Goal: Check status

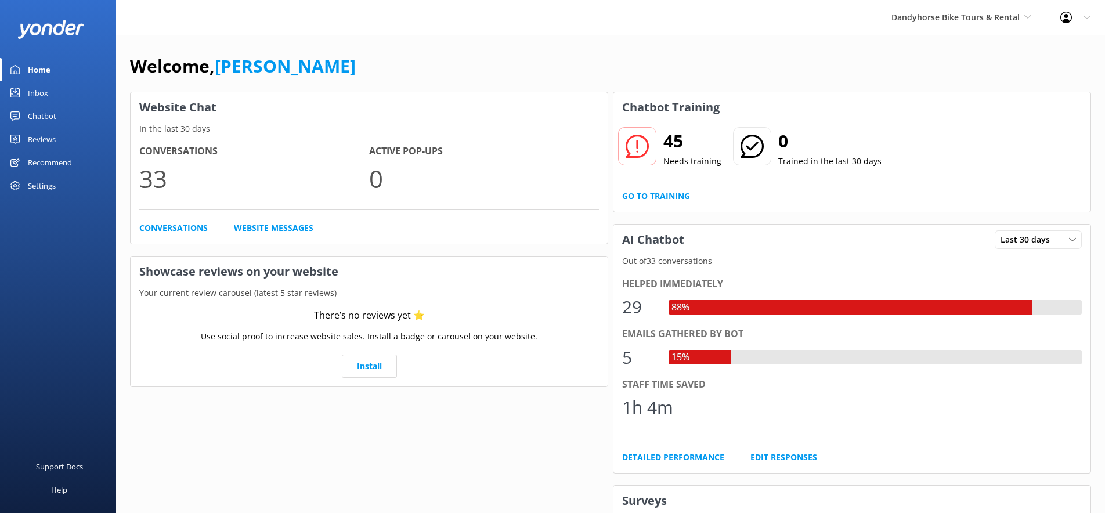
click at [48, 111] on div "Chatbot" at bounding box center [42, 115] width 28 height 23
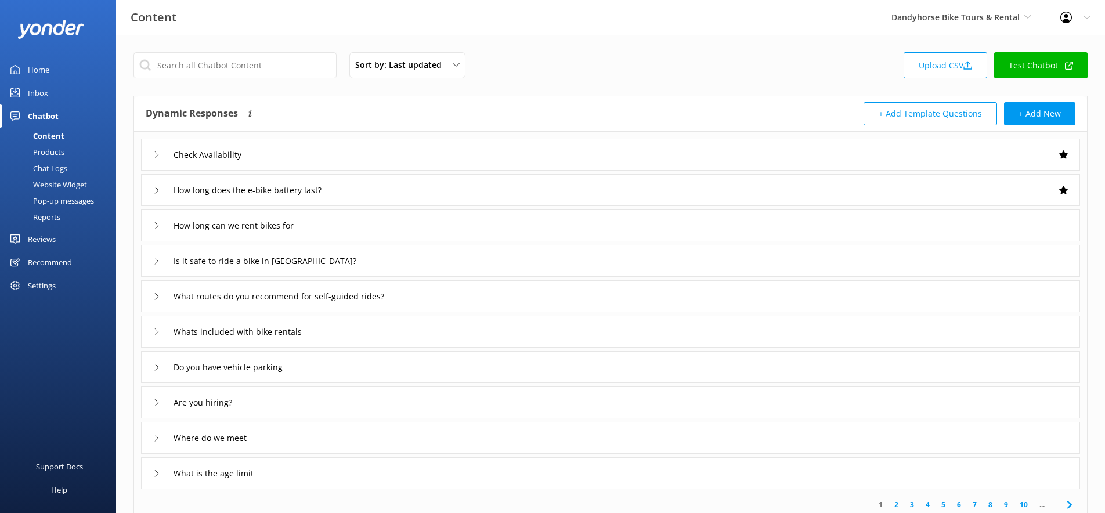
click at [50, 215] on div "Reports" at bounding box center [33, 217] width 53 height 16
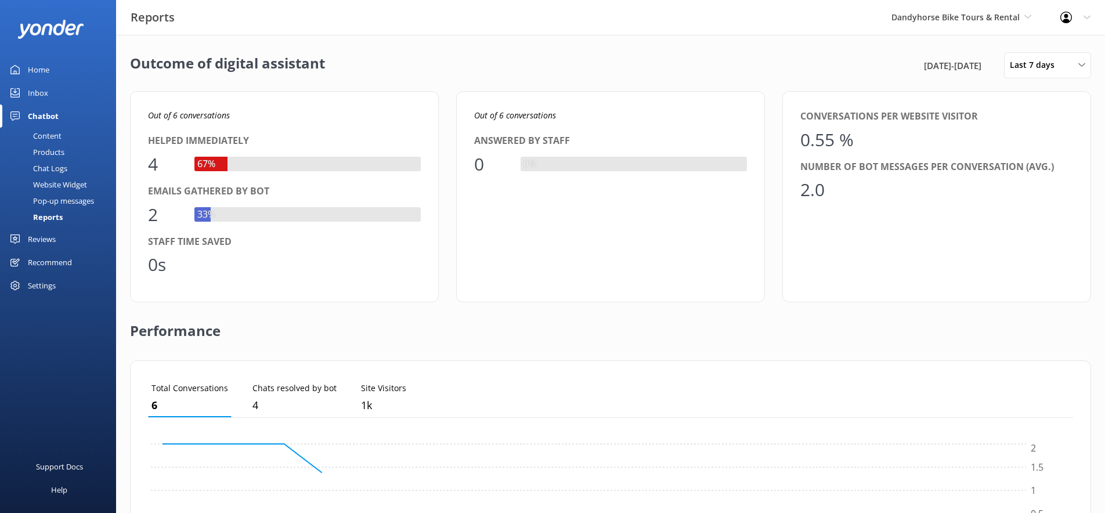
scroll to position [117, 925]
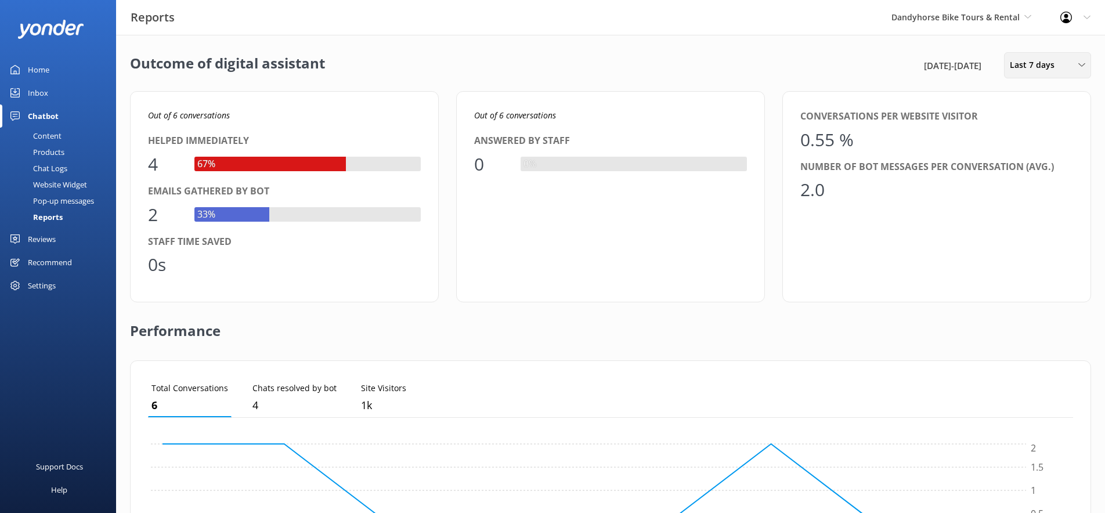
click at [1030, 65] on span "Last 7 days" at bounding box center [1036, 65] width 52 height 13
click at [1049, 184] on div "Last 180 days" at bounding box center [1032, 187] width 45 height 12
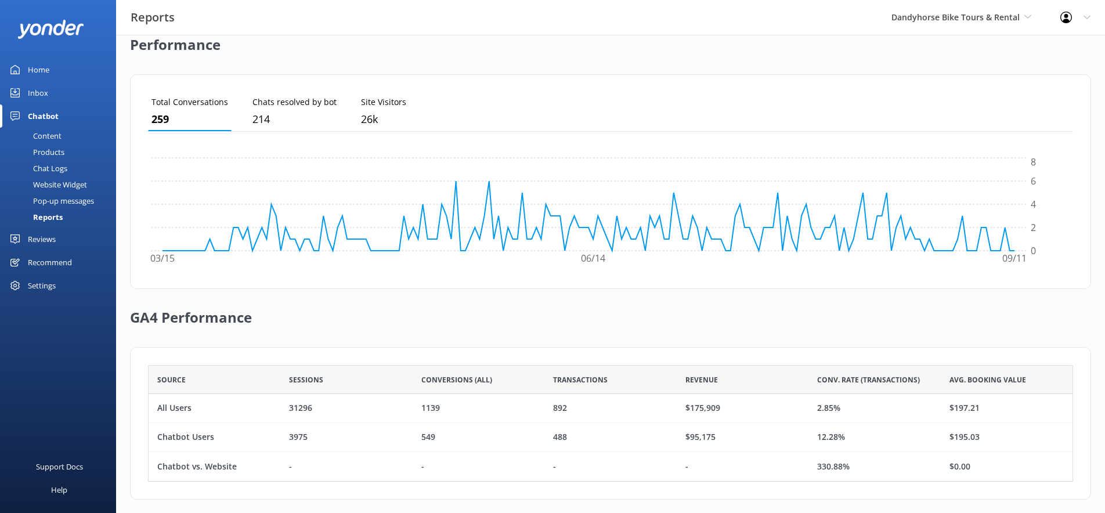
scroll to position [287, 0]
